Goal: Task Accomplishment & Management: Manage account settings

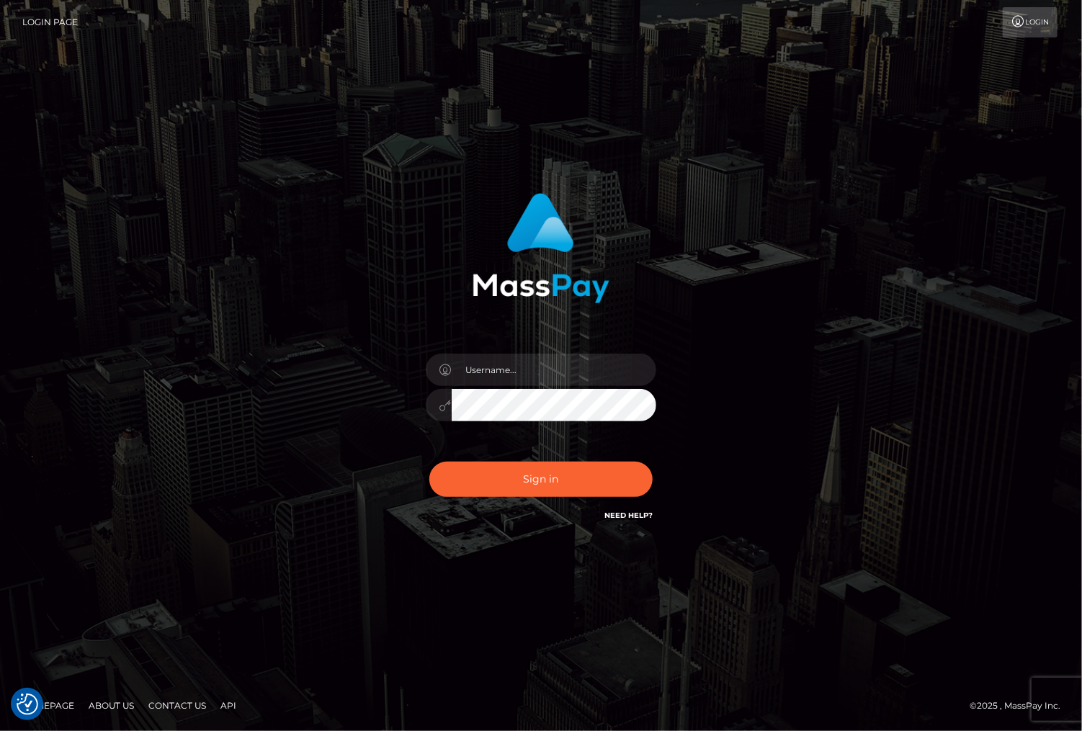
click at [979, 400] on div "Sign in" at bounding box center [541, 365] width 1082 height 583
click at [488, 358] on input "text" at bounding box center [554, 370] width 205 height 32
type input "christianc.xcite"
click at [582, 472] on button "Sign in" at bounding box center [540, 479] width 223 height 35
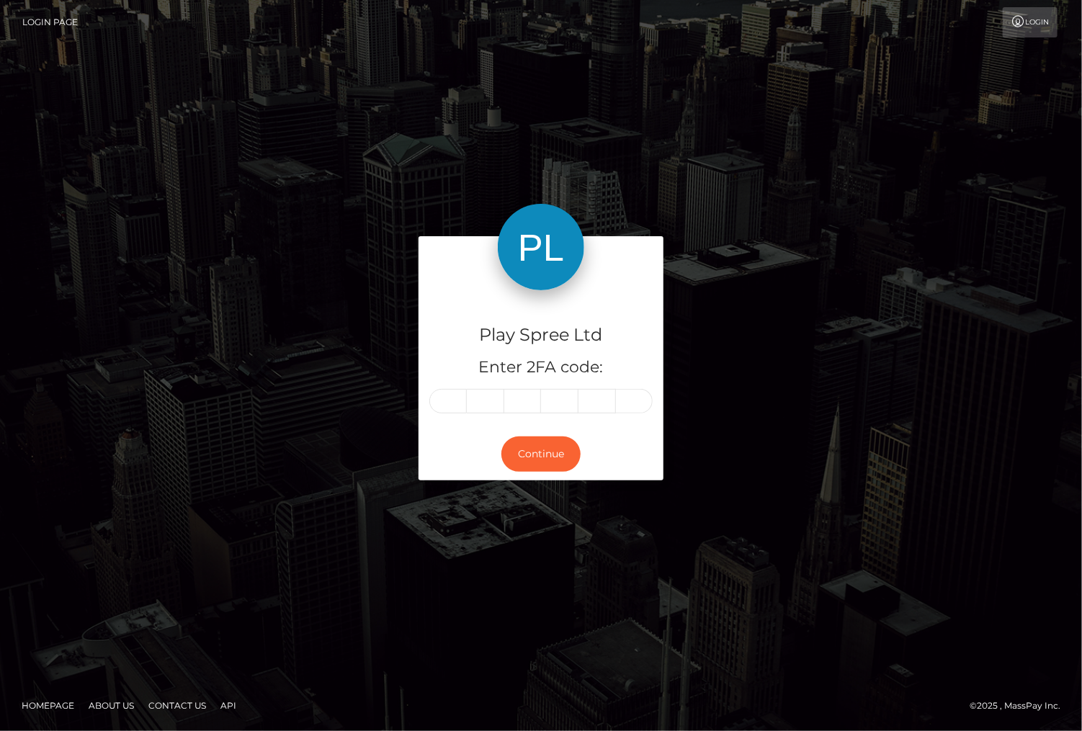
click at [446, 405] on input "text" at bounding box center [447, 401] width 37 height 24
type input "8"
type input "9"
type input "5"
type input "0"
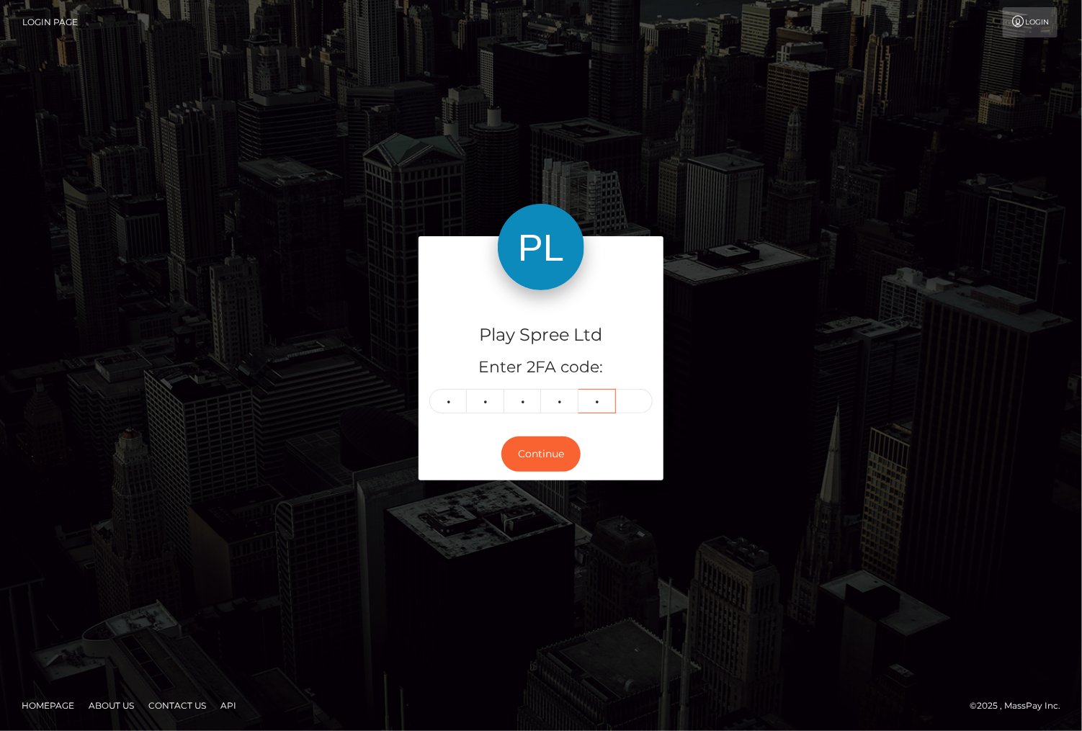
type input "7"
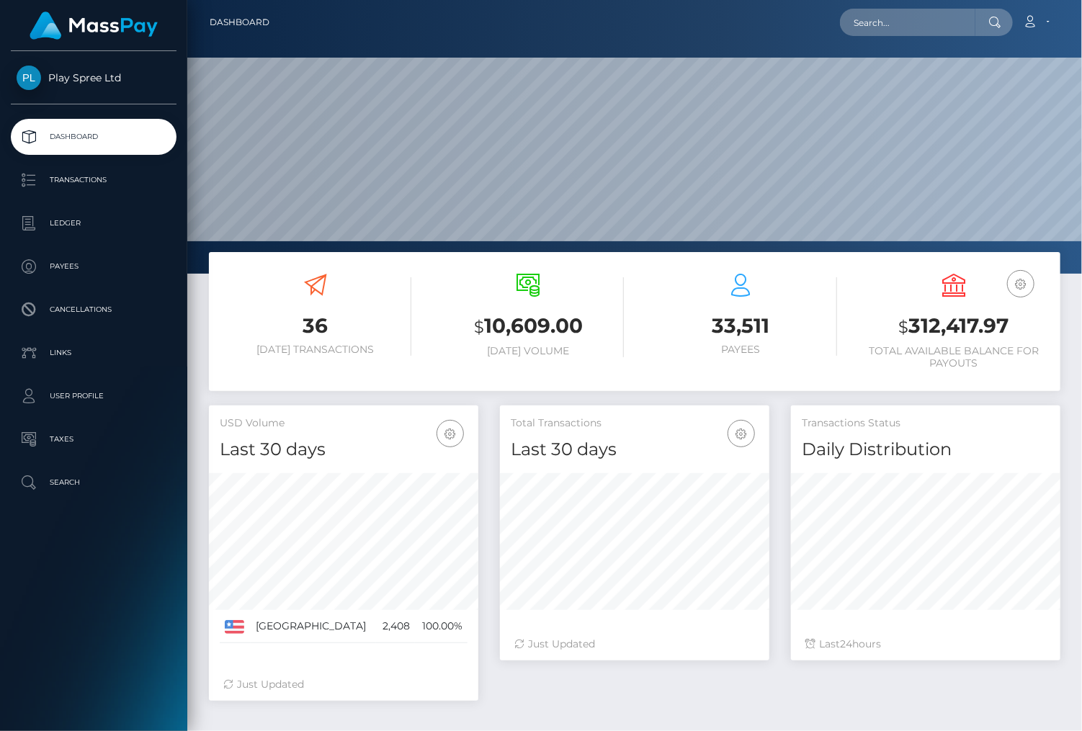
scroll to position [255, 269]
click at [956, 323] on h3 "$ 312,417.97" at bounding box center [954, 327] width 192 height 30
click at [936, 323] on h3 "$ 312,417.97" at bounding box center [954, 327] width 192 height 30
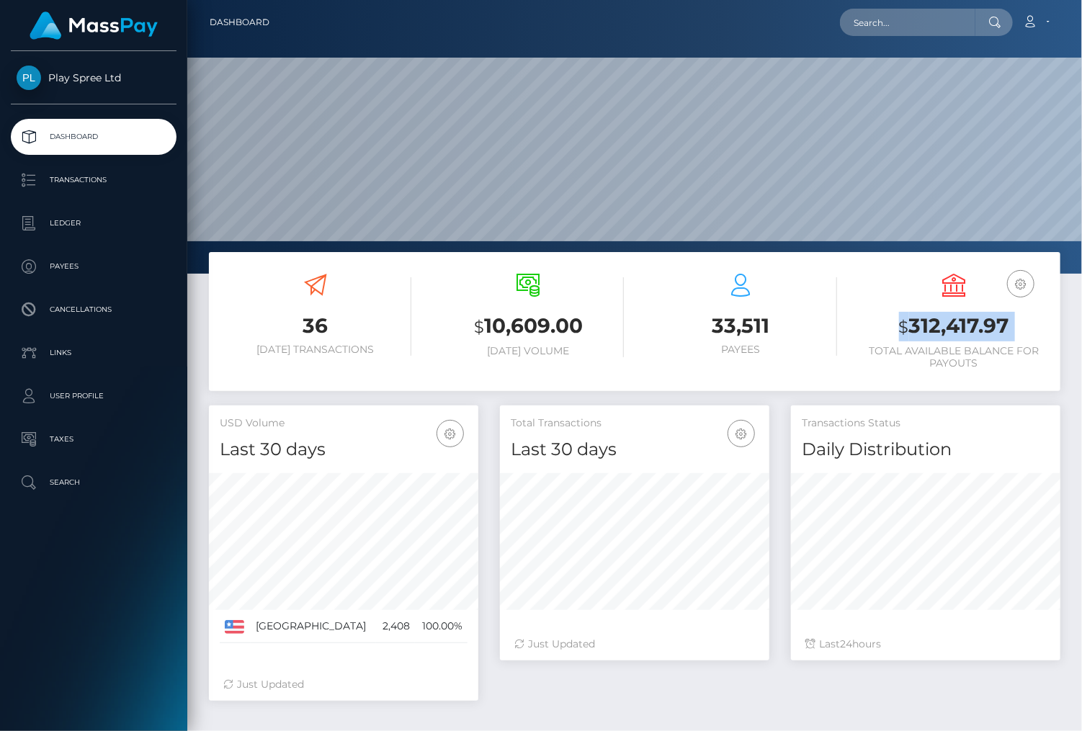
click at [936, 323] on h3 "$ 312,417.97" at bounding box center [954, 327] width 192 height 30
click at [980, 388] on div "36 [DATE] Transactions $ 10,609.00 [DATE] Volume 33,511 Payees $" at bounding box center [634, 321] width 851 height 139
click at [946, 328] on h3 "$ 312,417.97" at bounding box center [954, 327] width 192 height 30
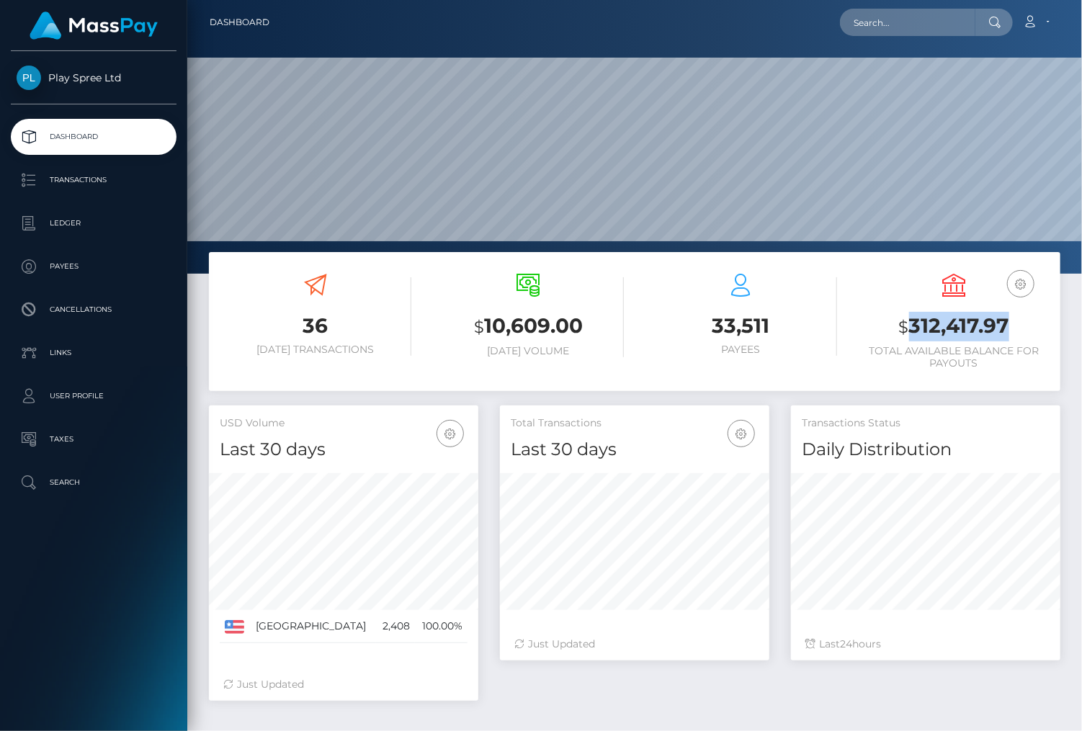
copy h3 "312,417.97"
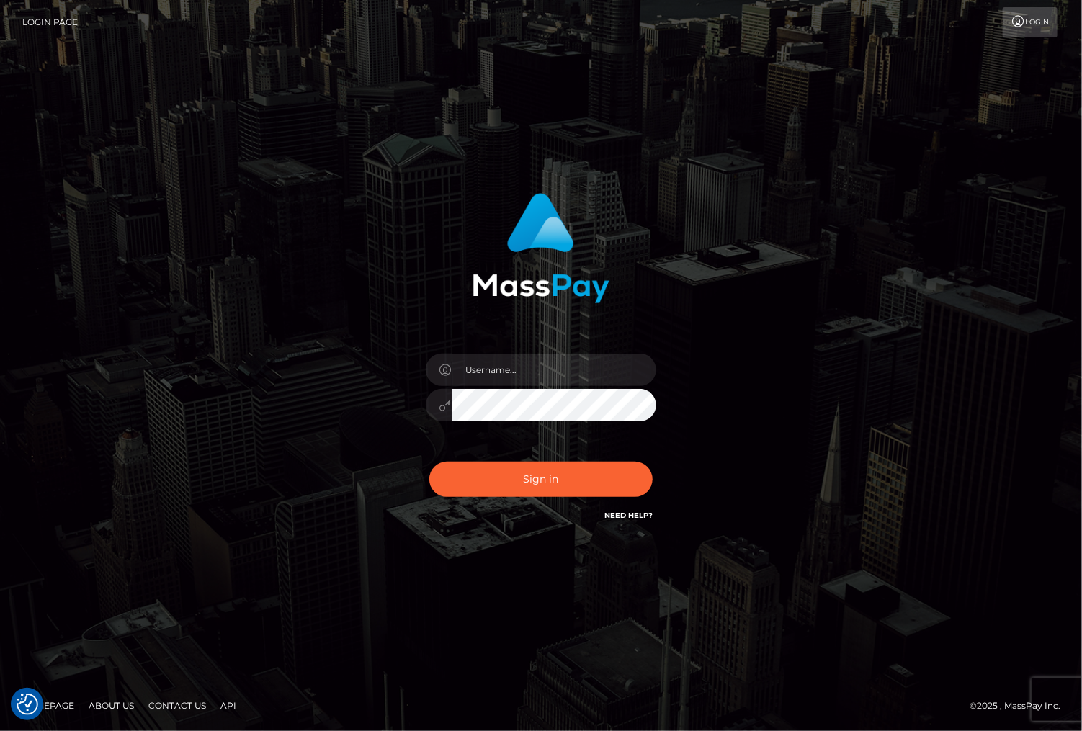
checkbox input "true"
